Goal: Task Accomplishment & Management: Manage account settings

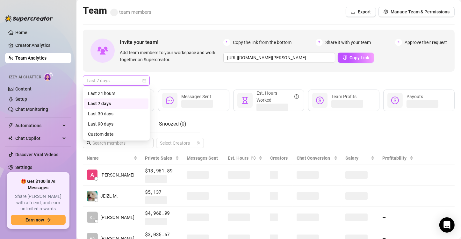
click at [136, 78] on span "Last 7 days" at bounding box center [116, 81] width 59 height 10
click at [120, 137] on div "Custom date" at bounding box center [116, 134] width 57 height 7
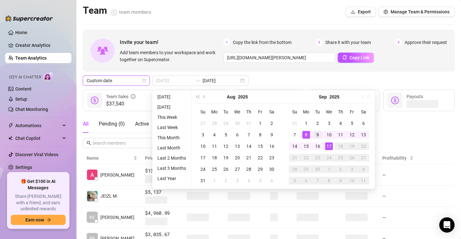
type input "[DATE]"
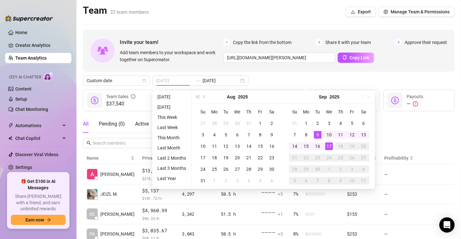
click at [322, 138] on td "9" at bounding box center [317, 134] width 11 height 11
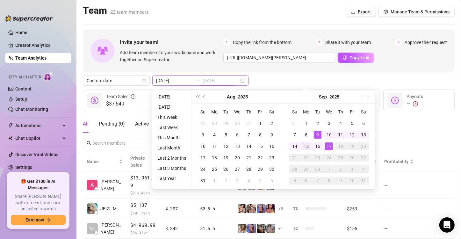
type input "[DATE]"
click at [309, 145] on div "15" at bounding box center [307, 147] width 8 height 8
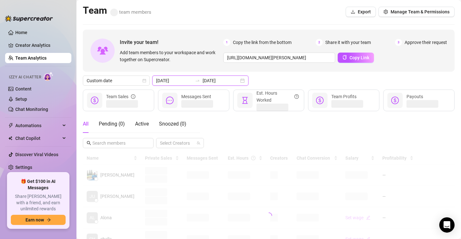
click at [225, 82] on input "[DATE]" at bounding box center [221, 80] width 36 height 7
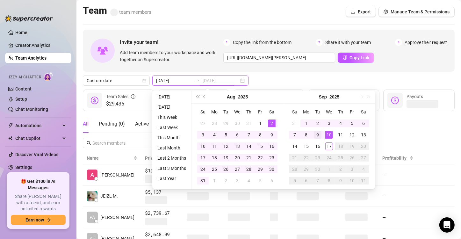
type input "[DATE]"
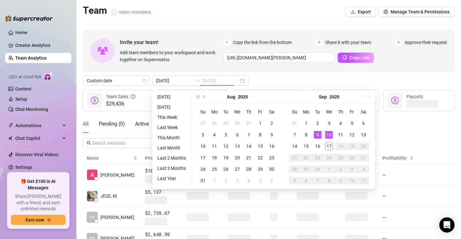
click at [316, 133] on div "9" at bounding box center [318, 135] width 8 height 8
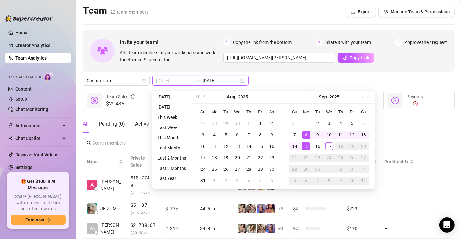
type input "[DATE]"
click at [303, 143] on div "15" at bounding box center [307, 147] width 8 height 8
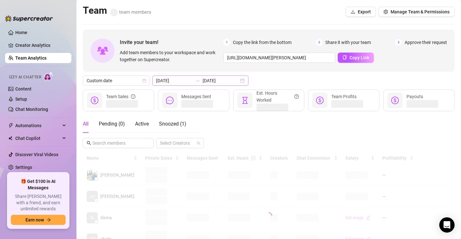
click at [172, 77] on div "[DATE] [DATE]" at bounding box center [200, 81] width 96 height 10
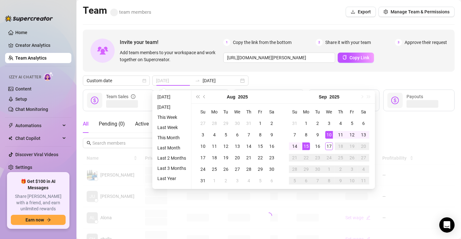
click at [328, 134] on div "10" at bounding box center [330, 135] width 8 height 8
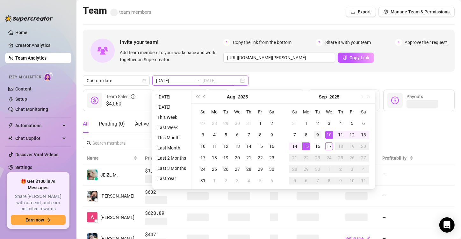
type input "[DATE]"
click at [305, 144] on div "15" at bounding box center [307, 147] width 8 height 8
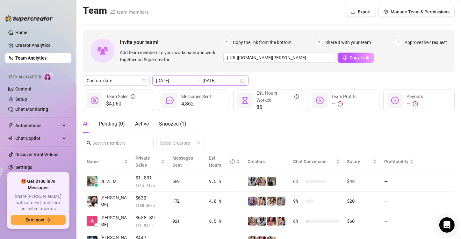
click at [181, 84] on div "[DATE] [DATE]" at bounding box center [200, 81] width 96 height 10
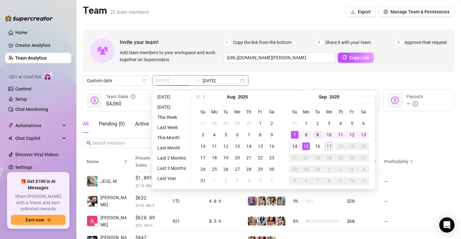
type input "[DATE]"
click at [322, 136] on td "9" at bounding box center [317, 134] width 11 height 11
type input "[DATE]"
click at [309, 143] on div "15" at bounding box center [307, 147] width 8 height 8
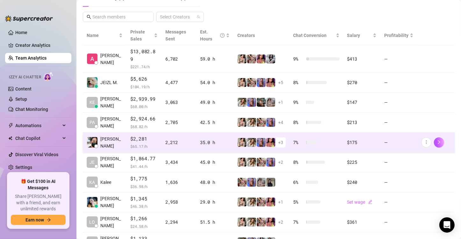
scroll to position [142, 0]
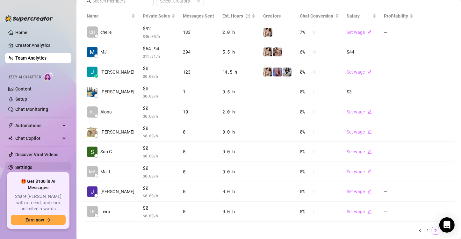
click at [32, 169] on link "Settings" at bounding box center [23, 167] width 17 height 5
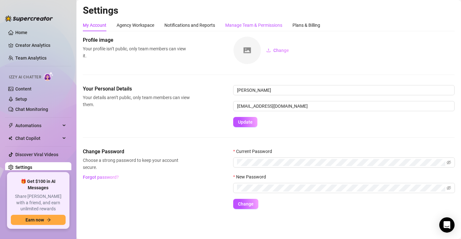
click at [228, 26] on div "Manage Team & Permissions" at bounding box center [253, 25] width 57 height 7
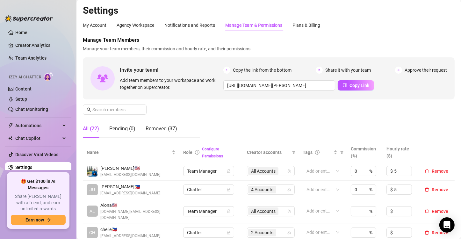
scroll to position [106, 0]
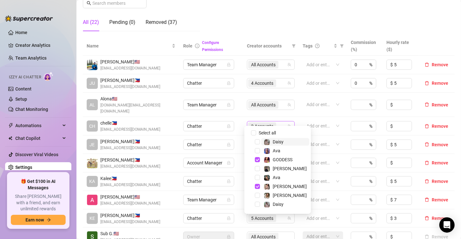
click at [266, 123] on span "2 Accounts" at bounding box center [262, 126] width 22 height 7
click at [269, 132] on span "Select all" at bounding box center [267, 132] width 22 height 7
click at [256, 132] on input "Select all" at bounding box center [253, 132] width 5 height 5
click at [269, 132] on span "Select all" at bounding box center [267, 132] width 22 height 7
click at [256, 132] on input "Select all" at bounding box center [253, 132] width 5 height 5
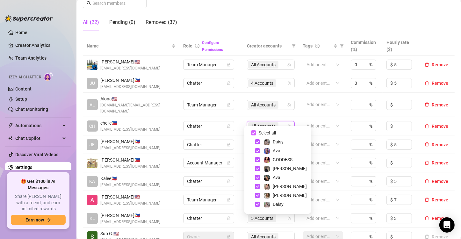
checkbox input "false"
click at [432, 124] on span "Remove" at bounding box center [440, 126] width 17 height 5
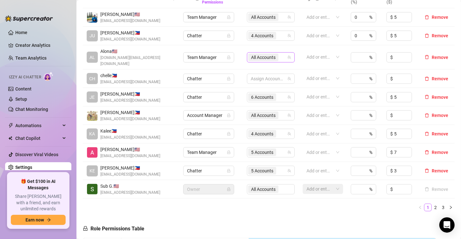
scroll to position [156, 0]
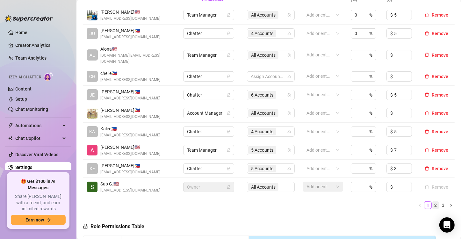
click at [432, 202] on link "2" at bounding box center [435, 205] width 7 height 7
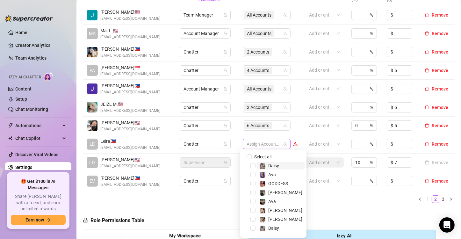
click at [260, 144] on div at bounding box center [263, 144] width 39 height 9
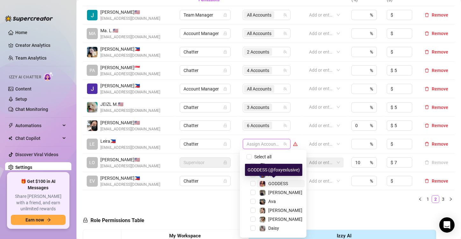
scroll to position [17, 0]
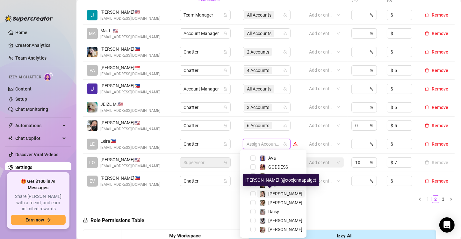
click at [276, 191] on div "[PERSON_NAME]" at bounding box center [285, 194] width 34 height 8
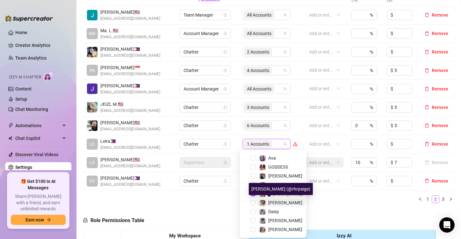
click at [276, 202] on span "[PERSON_NAME]" at bounding box center [285, 202] width 34 height 5
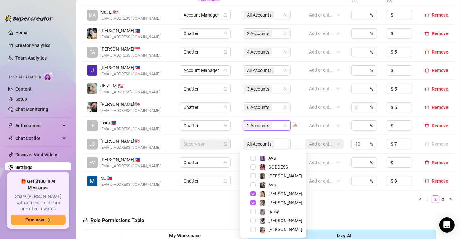
click at [326, 205] on div "Name Role Configure Permissions Creator accounts Tags Commission (%) Hourly rat…" at bounding box center [269, 98] width 372 height 222
